Goal: Task Accomplishment & Management: Complete application form

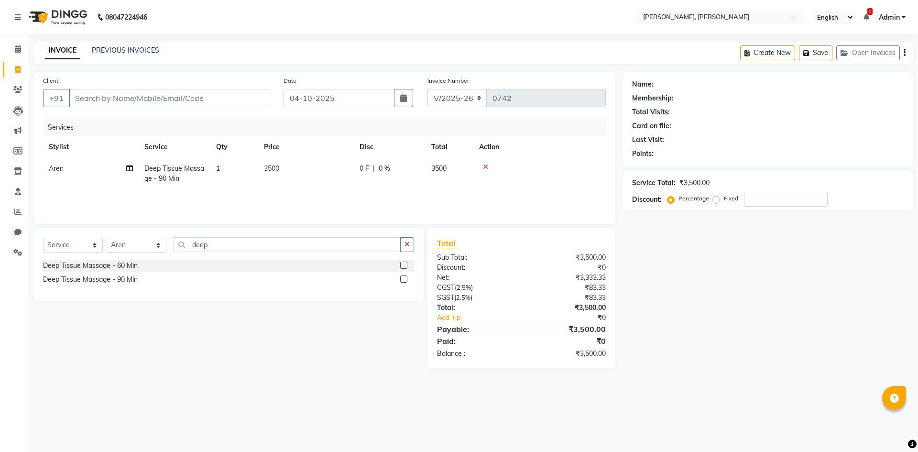
select select "5264"
select select "service"
select select "62588"
click at [88, 94] on input "Client" at bounding box center [169, 98] width 200 height 18
type input "9"
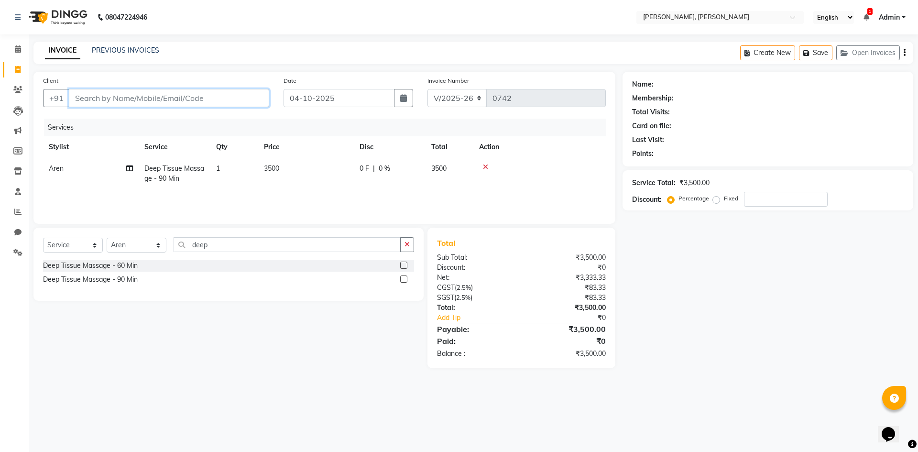
type input "0"
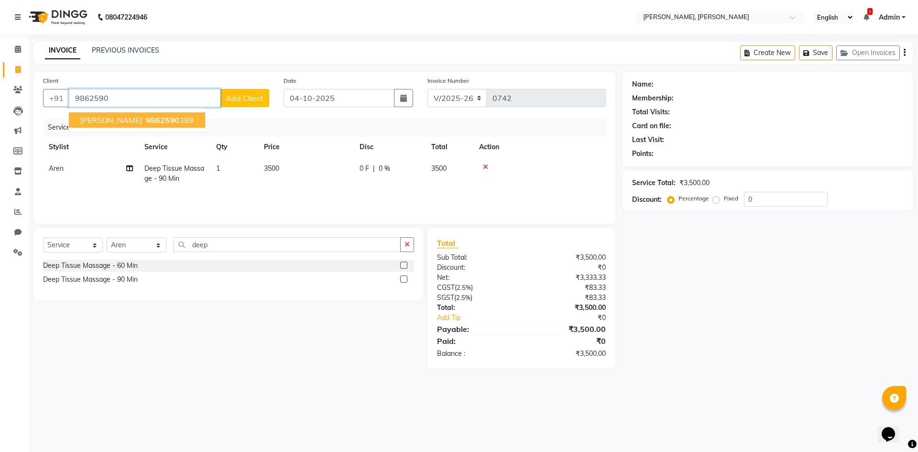
click at [93, 118] on span "[PERSON_NAME]" at bounding box center [111, 120] width 62 height 10
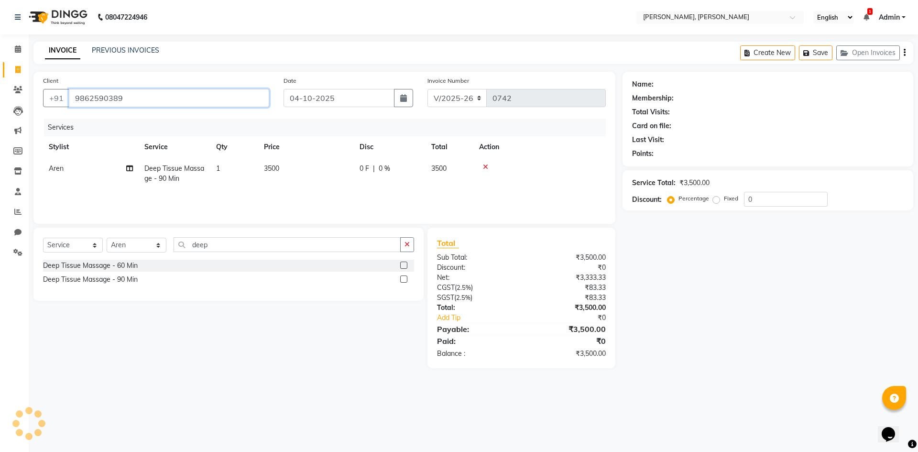
type input "9862590389"
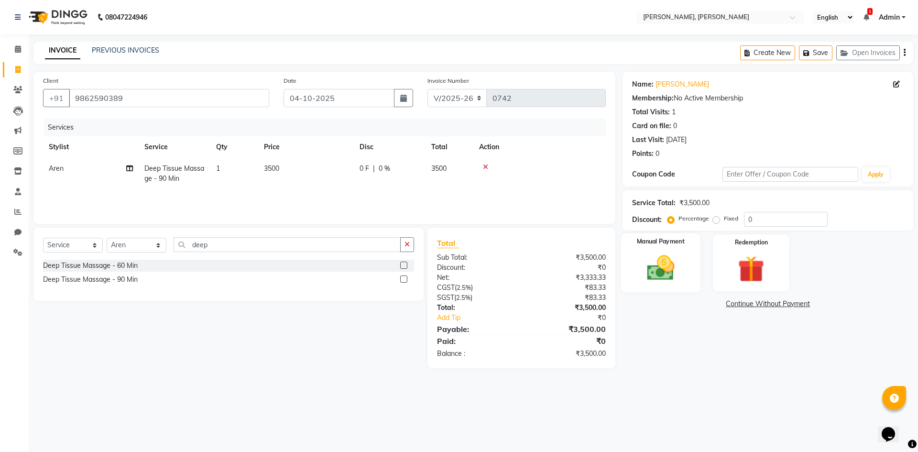
click at [661, 256] on img at bounding box center [660, 268] width 44 height 32
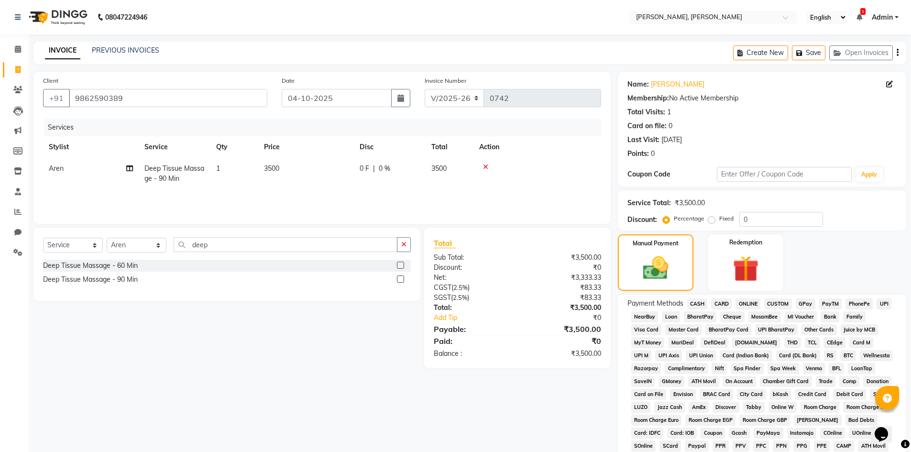
click at [809, 305] on span "GPay" at bounding box center [806, 303] width 20 height 11
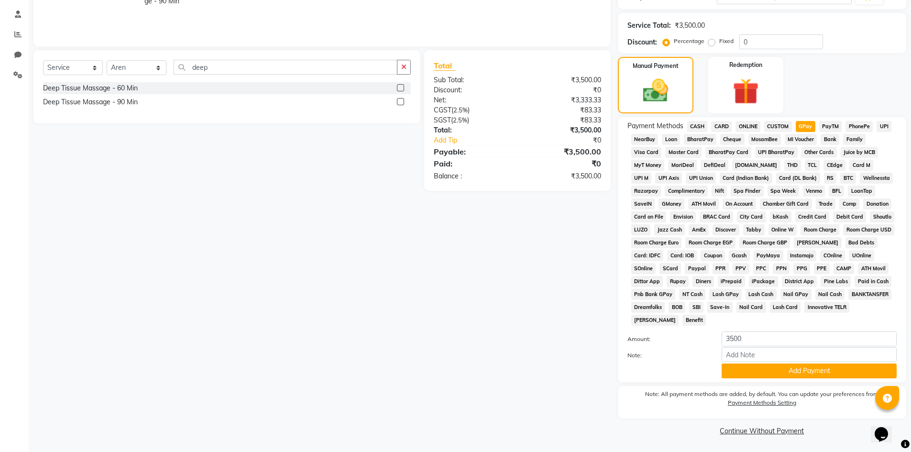
scroll to position [178, 0]
click at [757, 370] on button "Add Payment" at bounding box center [808, 370] width 175 height 15
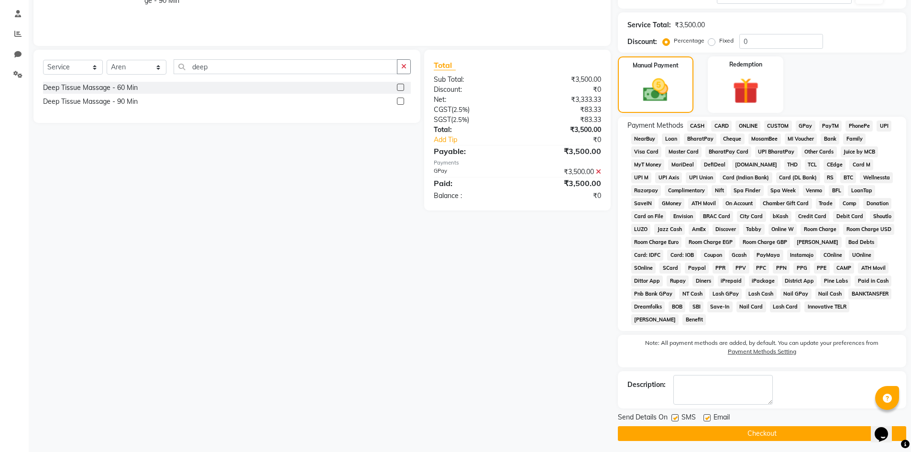
click at [739, 436] on button "Checkout" at bounding box center [762, 433] width 288 height 15
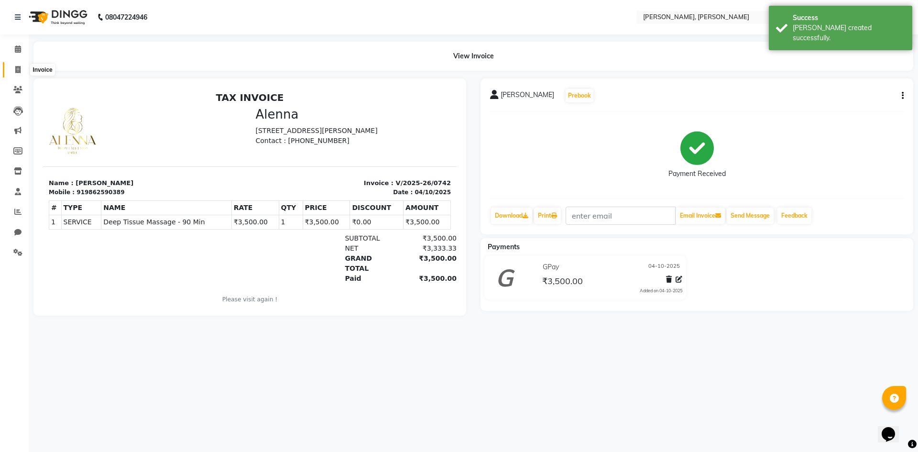
click at [17, 70] on icon at bounding box center [17, 69] width 5 height 7
select select "service"
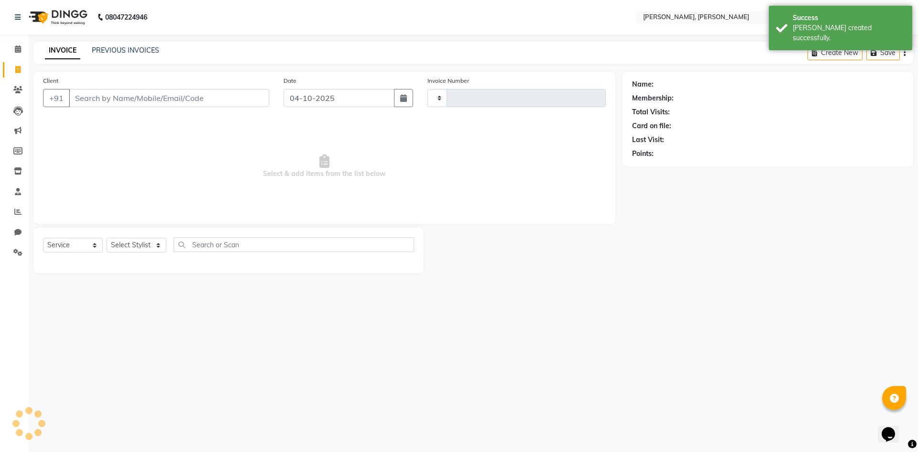
type input "0743"
select select "5264"
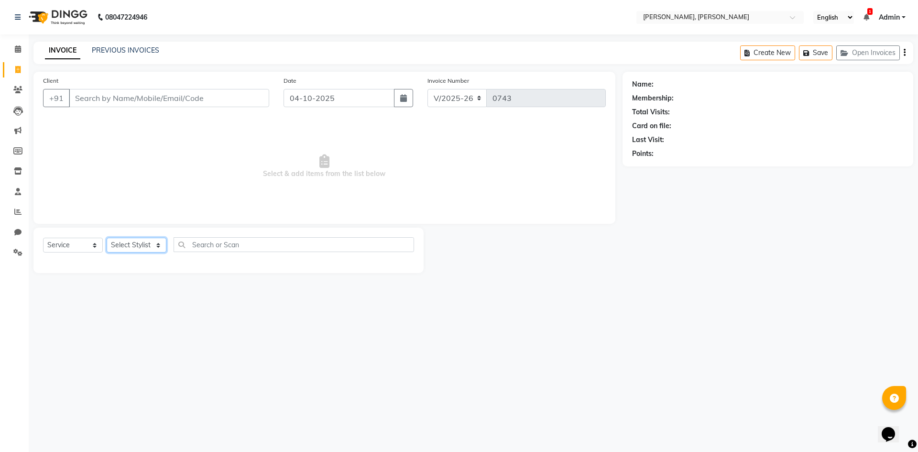
click at [155, 245] on select "Select Stylist Alam NAil Along anju [PERSON_NAME] [PERSON_NAME] Lolita luni" at bounding box center [137, 245] width 60 height 15
select select "66502"
click at [107, 238] on select "Select Stylist Alam NAil Along anju [PERSON_NAME] [PERSON_NAME] Lolita luni" at bounding box center [137, 245] width 60 height 15
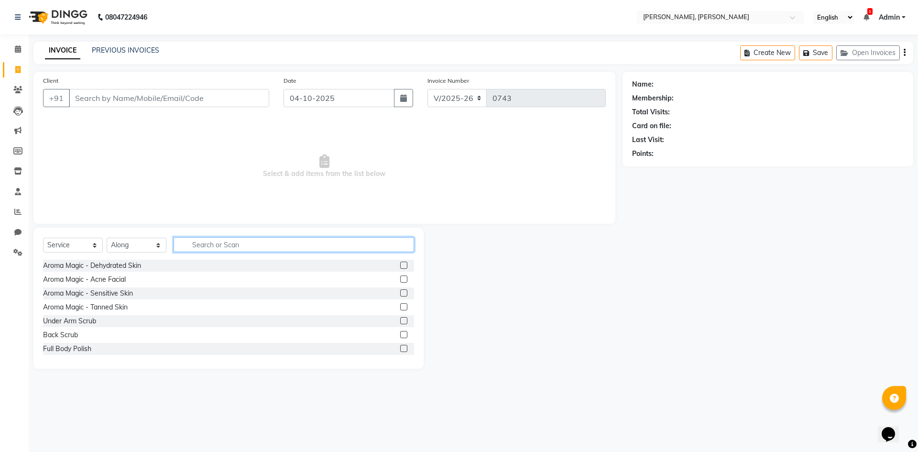
click at [197, 244] on input "text" at bounding box center [294, 244] width 240 height 15
type input "hair st"
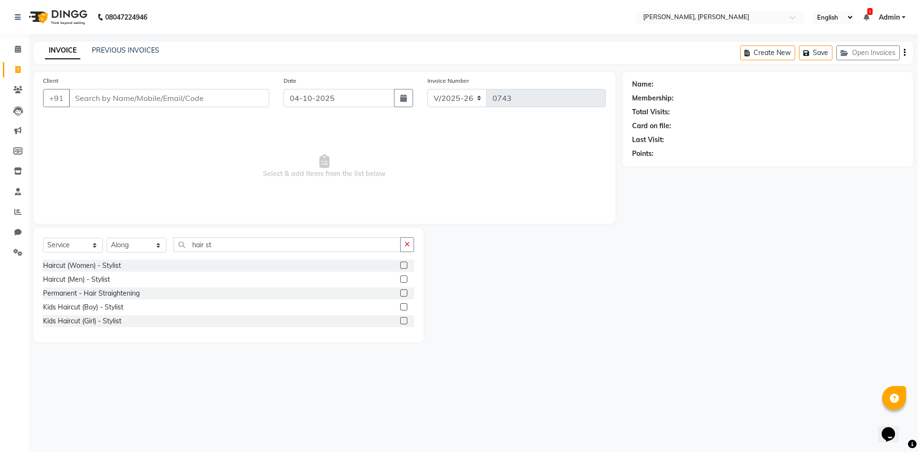
click at [403, 291] on label at bounding box center [403, 292] width 7 height 7
click at [403, 291] on input "checkbox" at bounding box center [403, 293] width 6 height 6
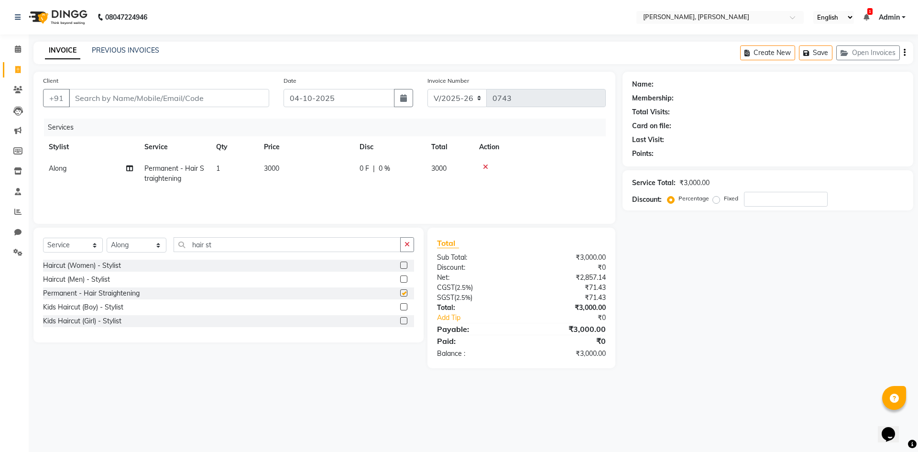
checkbox input "false"
click at [281, 169] on td "3000" at bounding box center [306, 174] width 96 height 32
select select "66502"
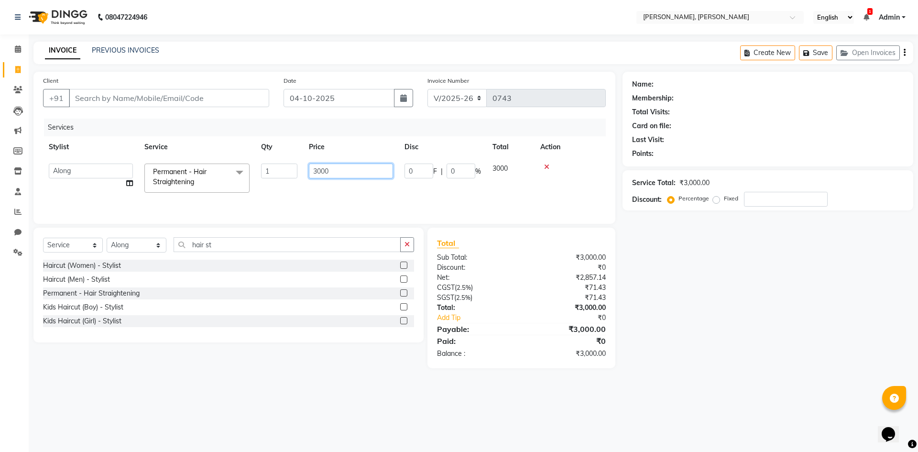
click at [360, 170] on input "3000" at bounding box center [351, 171] width 84 height 15
type input "3800"
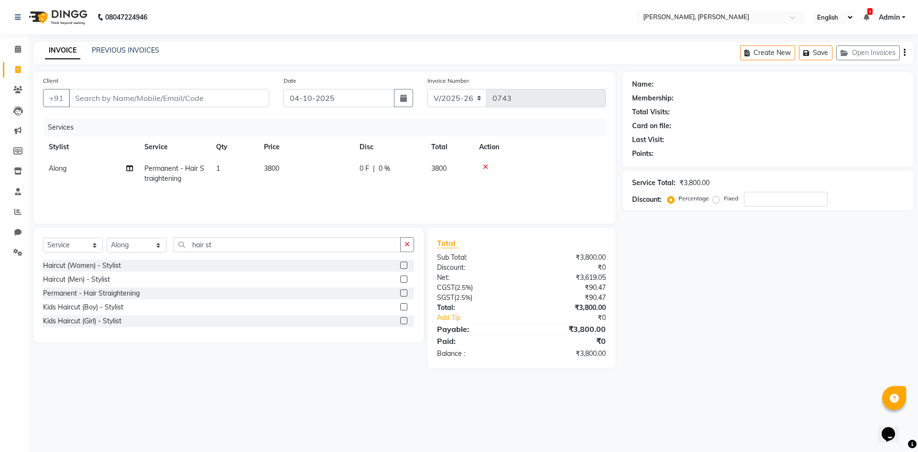
click at [517, 178] on tr "Along Permanent - Hair Straightening 1 3800 0 F | 0 % 3800" at bounding box center [324, 174] width 563 height 32
click at [21, 208] on icon at bounding box center [17, 211] width 7 height 7
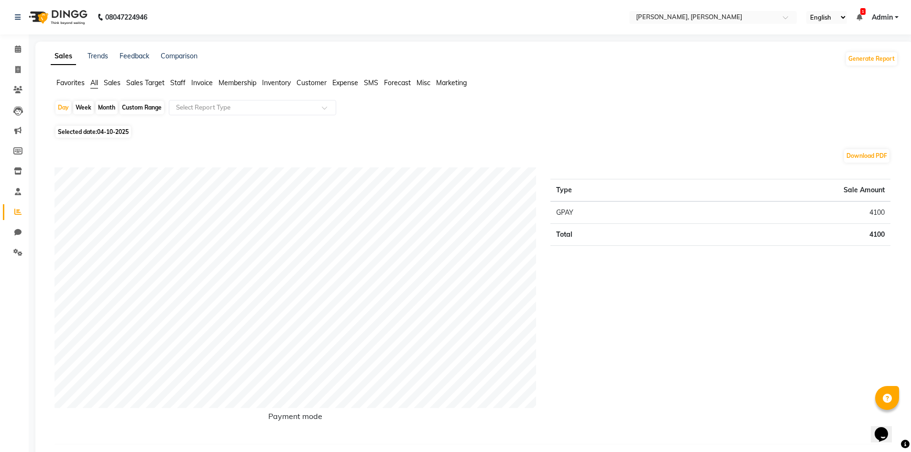
click at [111, 107] on div "Month" at bounding box center [107, 107] width 22 height 13
select select "10"
select select "2025"
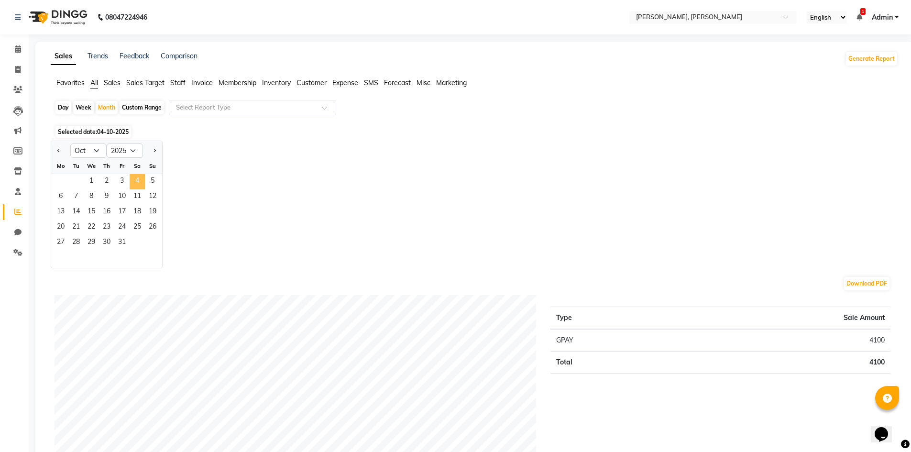
click at [137, 183] on span "4" at bounding box center [137, 181] width 15 height 15
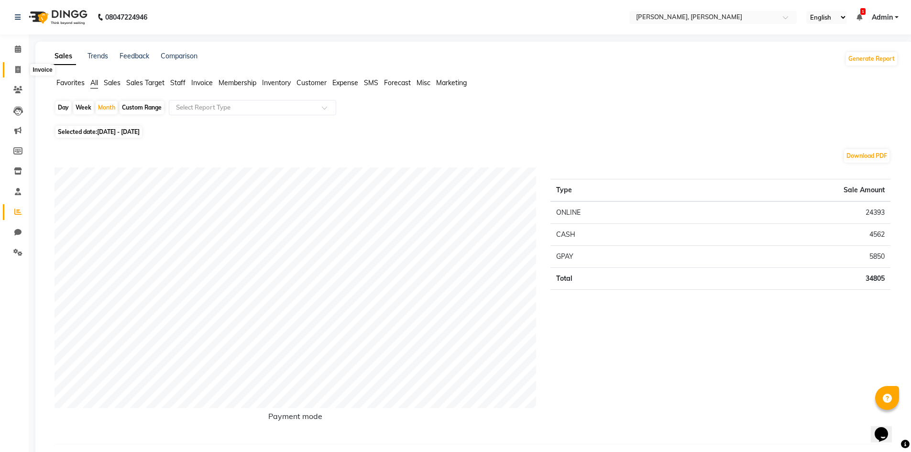
click at [11, 67] on span at bounding box center [18, 70] width 17 height 11
select select "service"
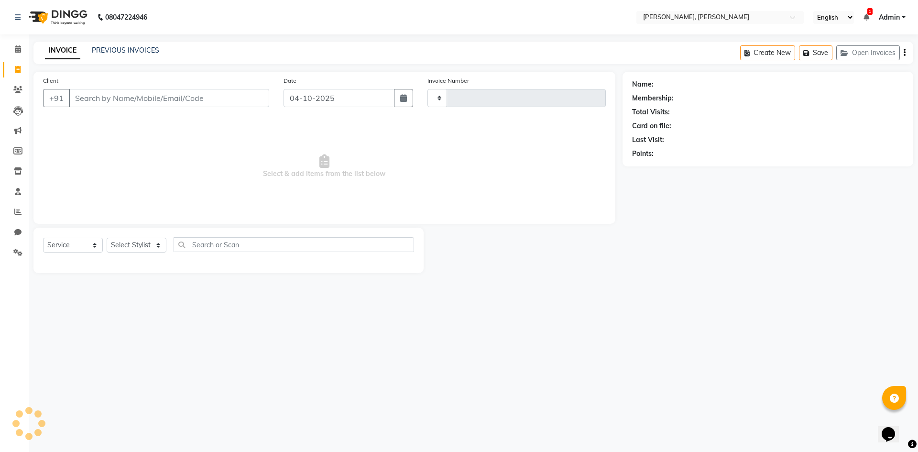
type input "0743"
select select "5264"
click at [163, 245] on select "Select Stylist" at bounding box center [137, 245] width 60 height 15
click at [153, 241] on select "Select Stylist Alam NAil Along anju [PERSON_NAME] [PERSON_NAME] Lolita luni" at bounding box center [137, 245] width 60 height 15
click at [158, 248] on select "Select Stylist Alam NAil Along anju [PERSON_NAME] [PERSON_NAME] Lolita luni" at bounding box center [137, 245] width 60 height 15
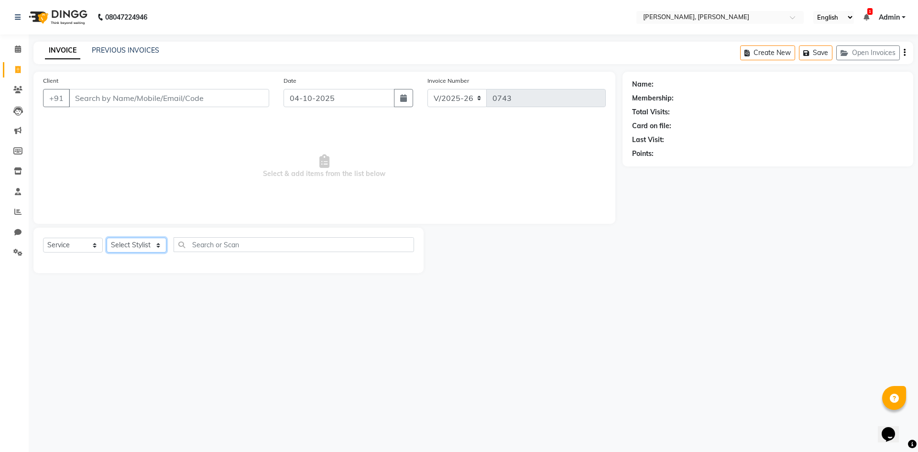
select select "66502"
click at [107, 238] on select "Select Stylist Alam NAil Along anju [PERSON_NAME] [PERSON_NAME] Lolita luni" at bounding box center [137, 245] width 60 height 15
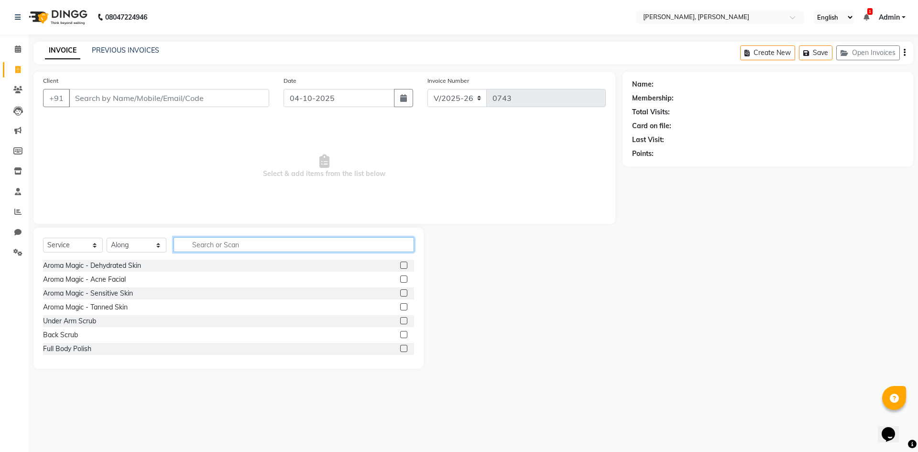
click at [224, 241] on input "text" at bounding box center [294, 244] width 240 height 15
type input "hair st"
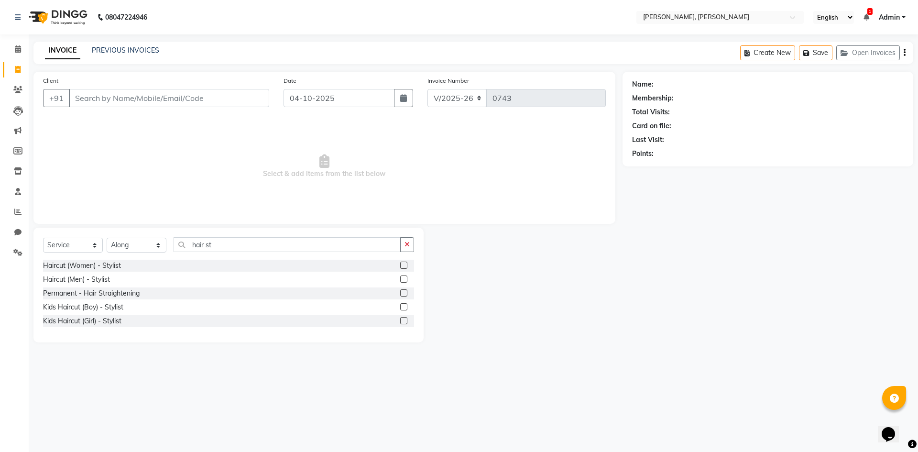
click at [405, 289] on label at bounding box center [403, 292] width 7 height 7
click at [405, 290] on input "checkbox" at bounding box center [403, 293] width 6 height 6
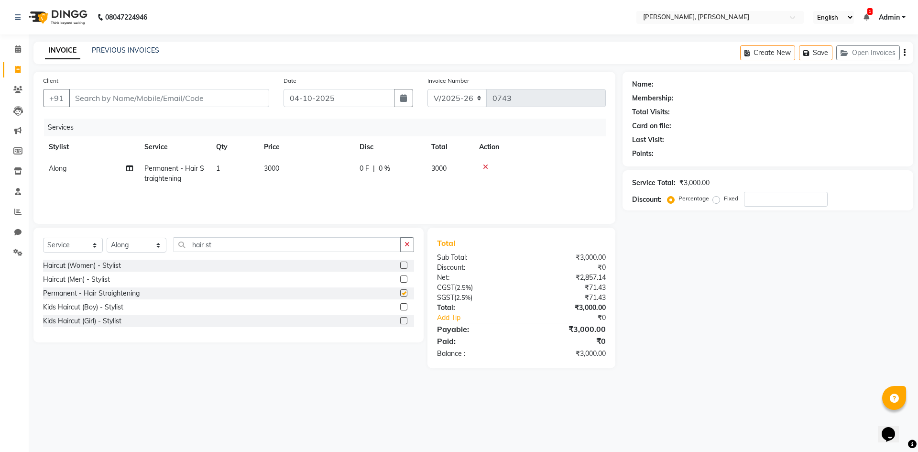
checkbox input "false"
click at [284, 168] on td "3000" at bounding box center [306, 174] width 96 height 32
select select "66502"
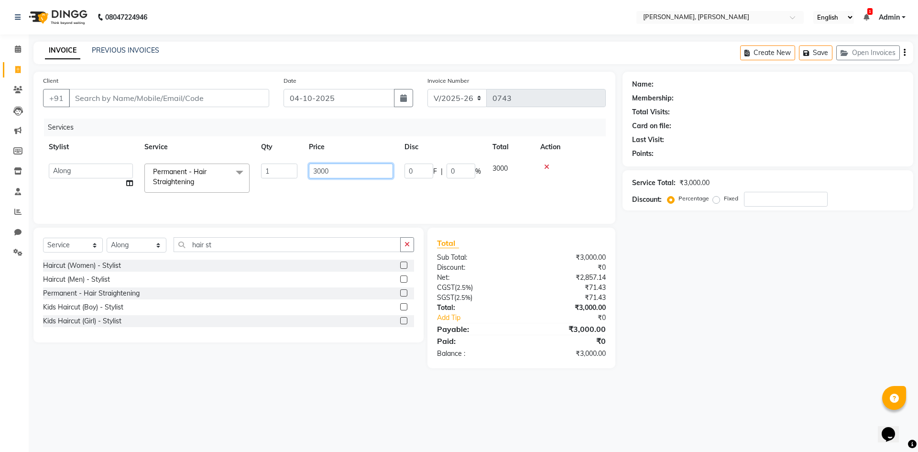
click at [331, 172] on input "3000" at bounding box center [351, 171] width 84 height 15
type input "3800"
click at [698, 418] on div "08047224946 Select Location × Alenna, [PERSON_NAME] English ENGLISH Español الع…" at bounding box center [459, 226] width 918 height 452
